Goal: Task Accomplishment & Management: Use online tool/utility

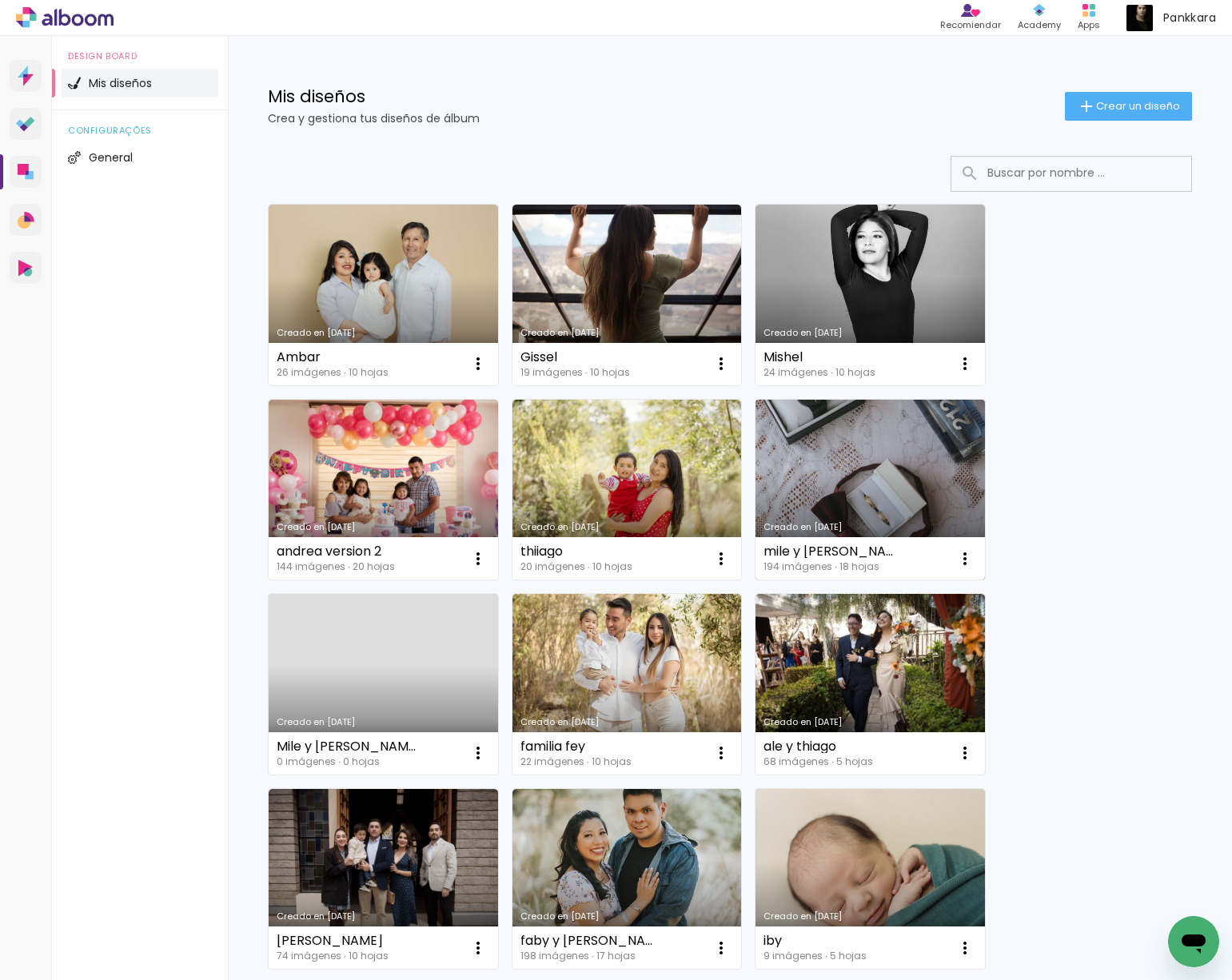
click at [824, 488] on link "Creado en [DATE]" at bounding box center [870, 490] width 229 height 181
